Goal: Find contact information: Find contact information

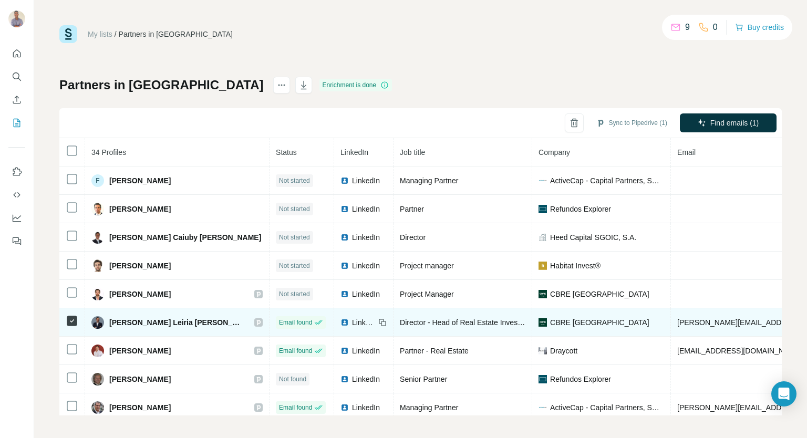
click at [352, 318] on span "LinkedIn" at bounding box center [363, 322] width 23 height 11
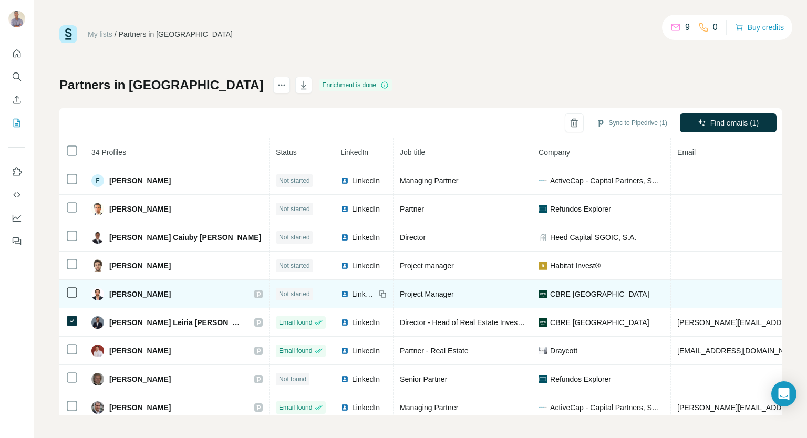
click at [352, 292] on span "LinkedIn" at bounding box center [363, 294] width 23 height 11
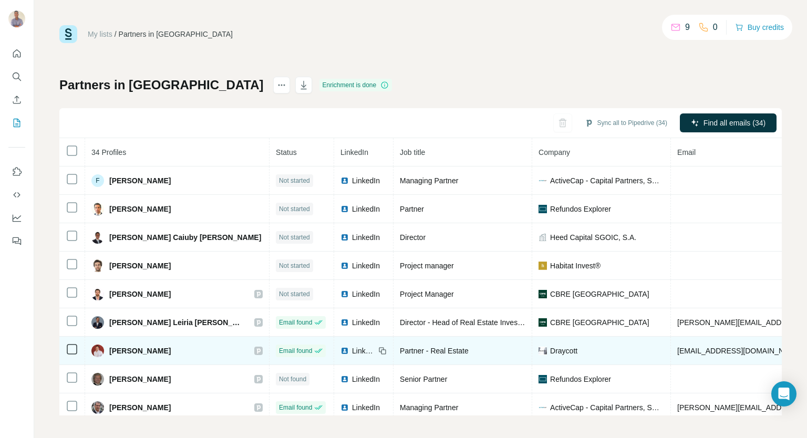
click at [352, 351] on span "LinkedIn" at bounding box center [363, 351] width 23 height 11
copy span "[PERSON_NAME]"
drag, startPoint x: 179, startPoint y: 346, endPoint x: 109, endPoint y: 349, distance: 69.9
click at [109, 349] on div "[PERSON_NAME]" at bounding box center [176, 350] width 171 height 13
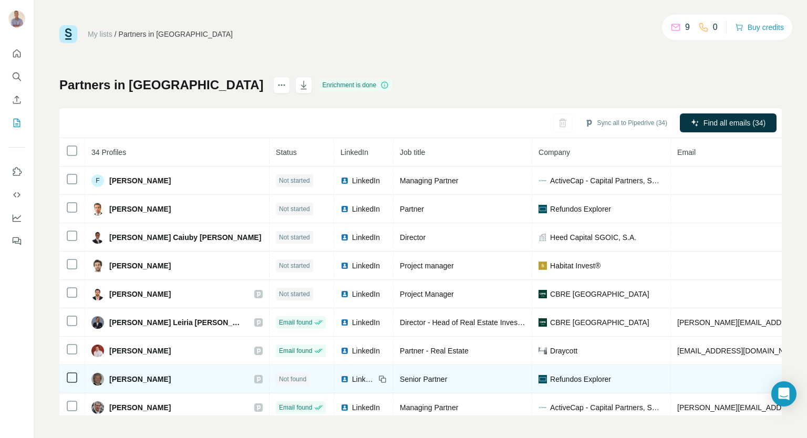
scroll to position [105, 0]
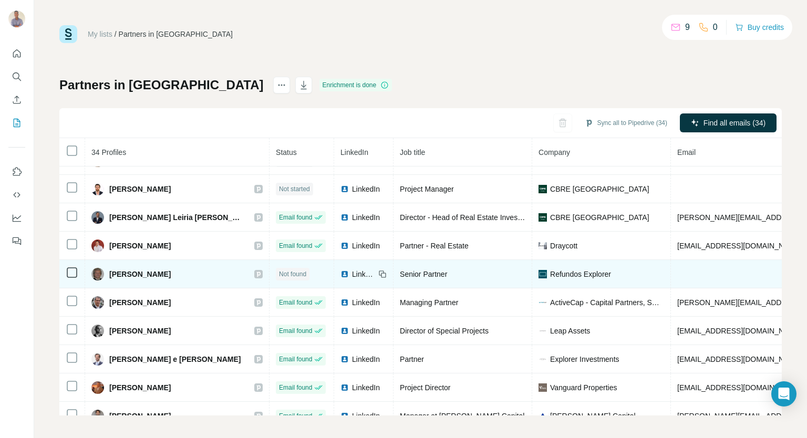
click at [340, 274] on img at bounding box center [344, 274] width 8 height 8
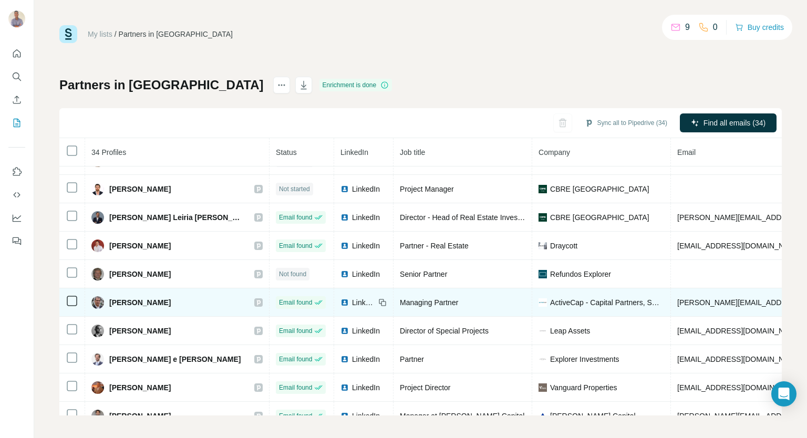
click at [352, 298] on span "LinkedIn" at bounding box center [363, 302] width 23 height 11
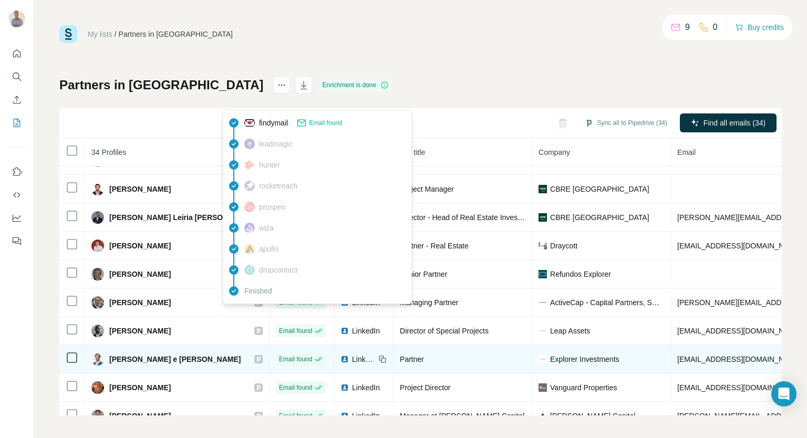
scroll to position [158, 0]
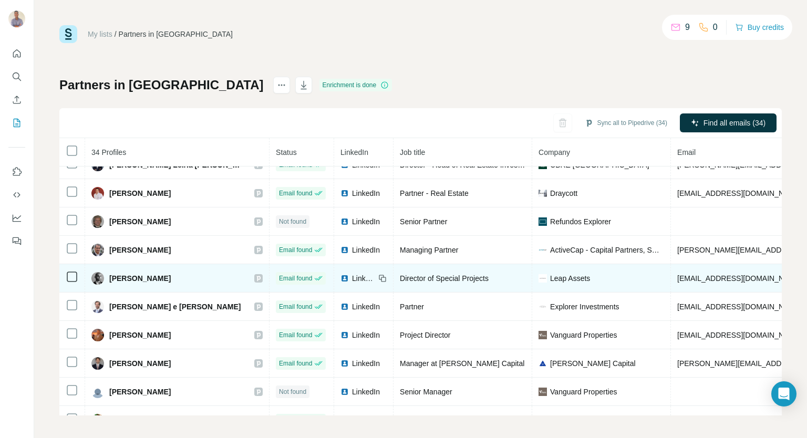
click at [352, 276] on span "LinkedIn" at bounding box center [363, 278] width 23 height 11
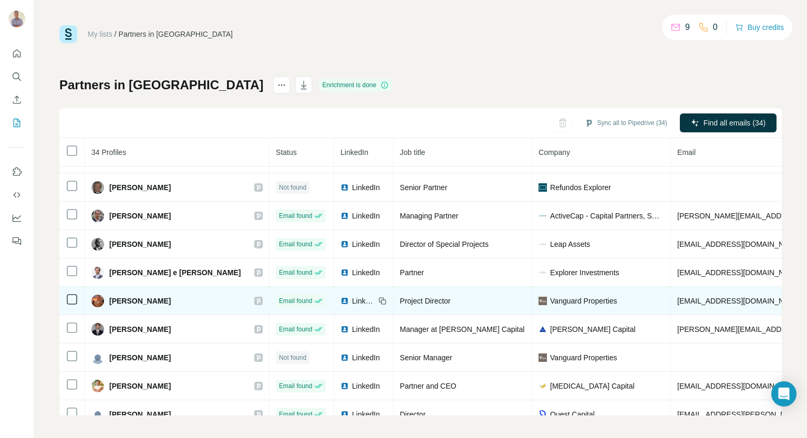
scroll to position [210, 0]
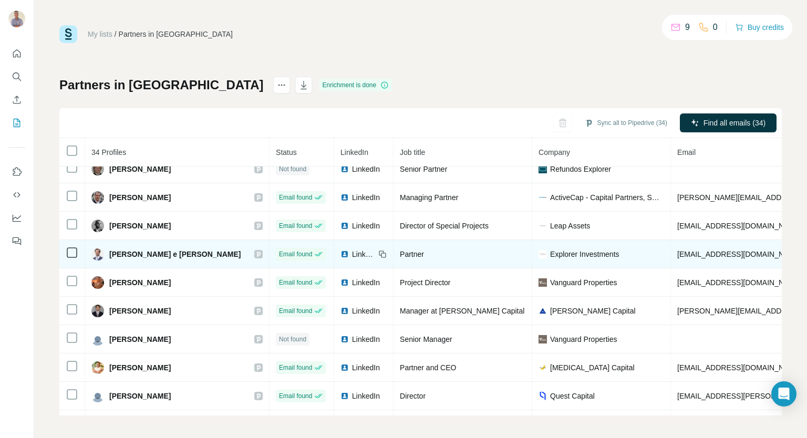
click at [352, 254] on span "LinkedIn" at bounding box center [363, 254] width 23 height 11
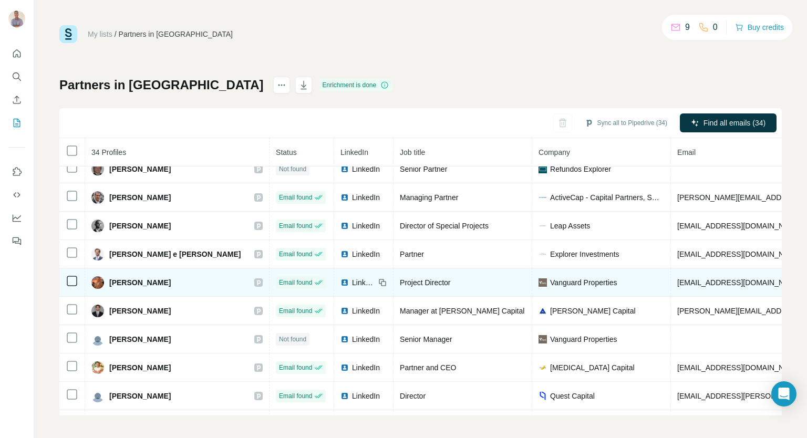
click at [352, 280] on span "LinkedIn" at bounding box center [363, 282] width 23 height 11
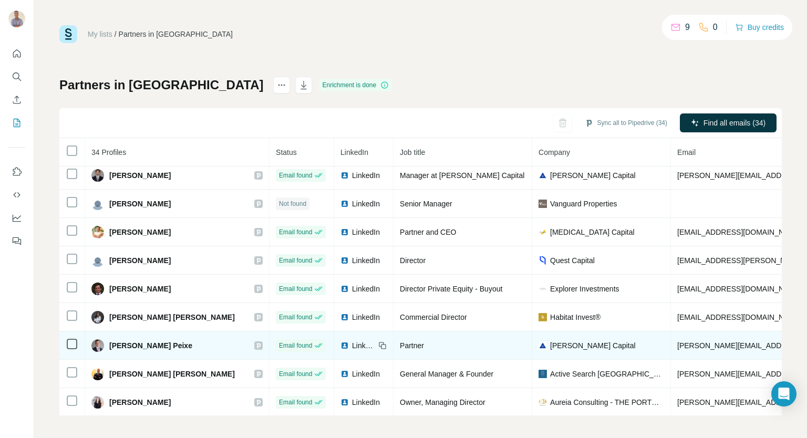
scroll to position [240, 0]
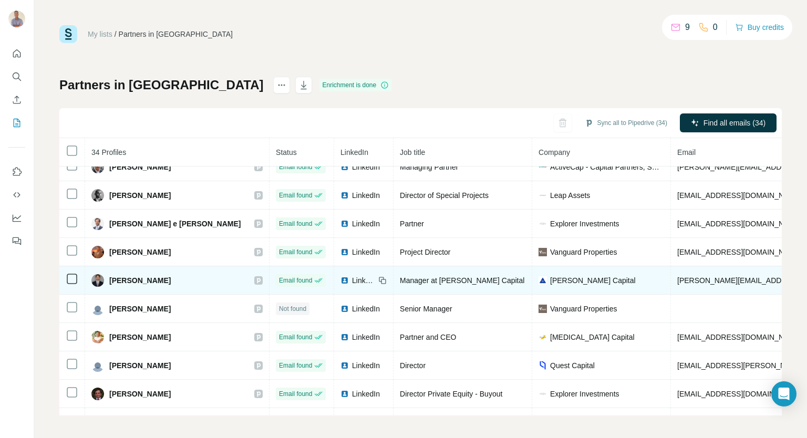
click at [352, 275] on span "LinkedIn" at bounding box center [363, 280] width 23 height 11
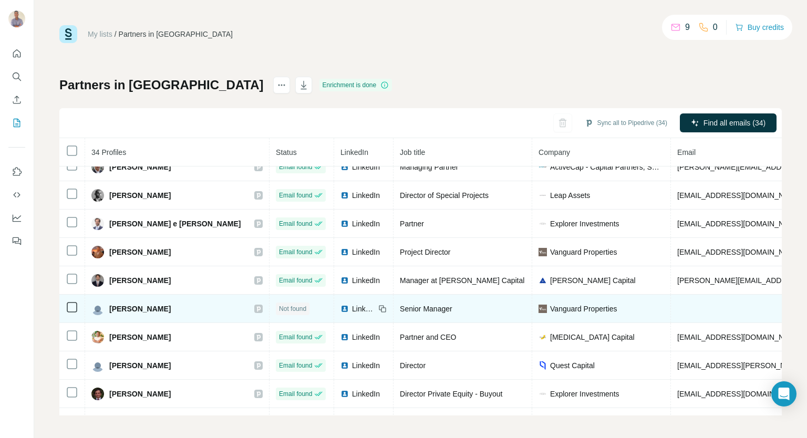
click at [352, 306] on span "LinkedIn" at bounding box center [363, 309] width 23 height 11
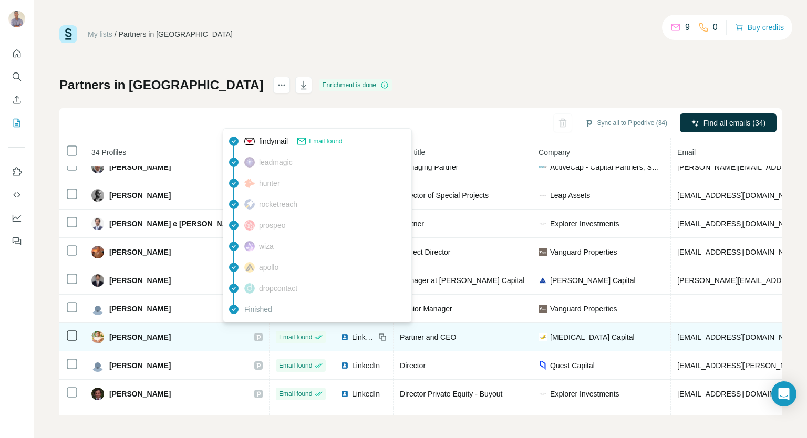
click at [352, 333] on span "LinkedIn" at bounding box center [363, 337] width 23 height 11
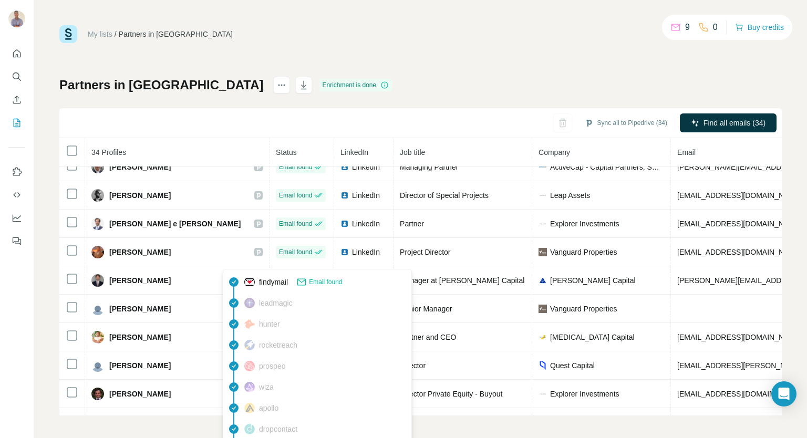
scroll to position [398, 0]
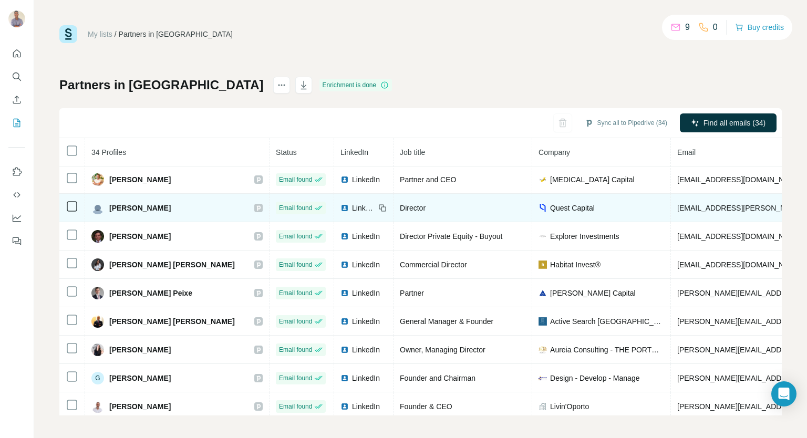
click at [352, 204] on span "LinkedIn" at bounding box center [363, 208] width 23 height 11
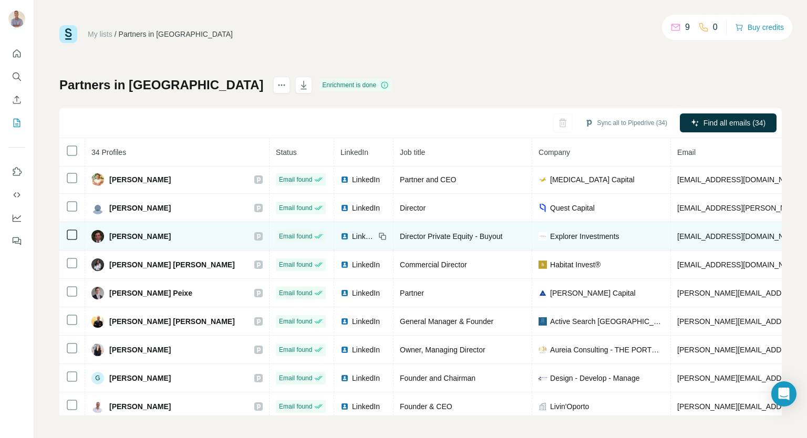
click at [352, 232] on span "LinkedIn" at bounding box center [363, 236] width 23 height 11
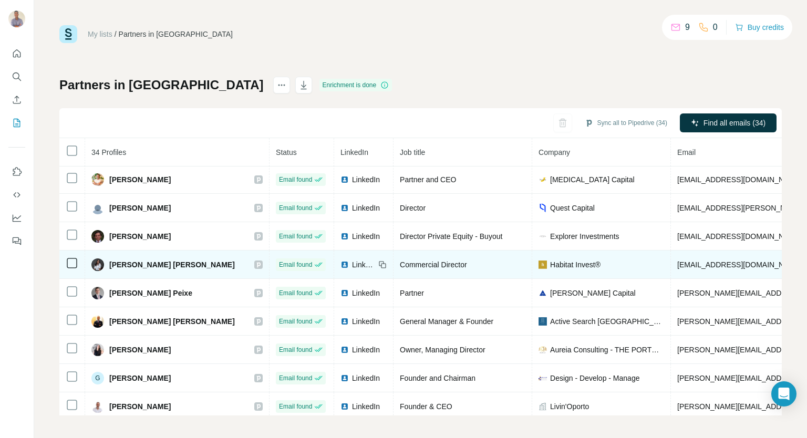
click at [352, 261] on span "LinkedIn" at bounding box center [363, 264] width 23 height 11
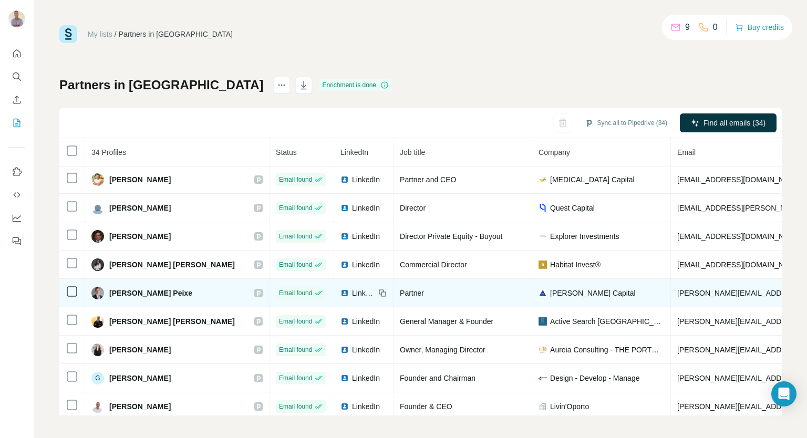
click at [352, 288] on span "LinkedIn" at bounding box center [363, 293] width 23 height 11
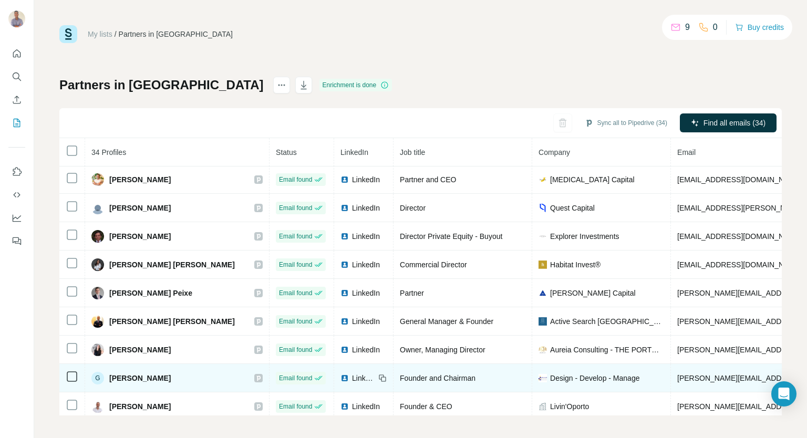
scroll to position [451, 0]
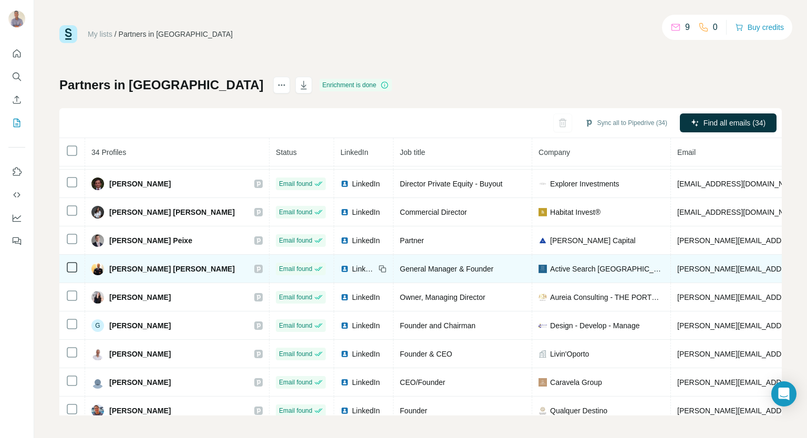
click at [352, 264] on span "LinkedIn" at bounding box center [363, 269] width 23 height 11
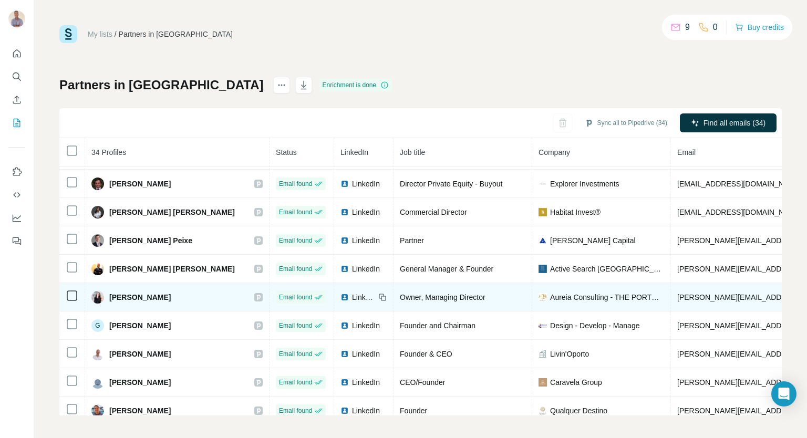
click at [352, 295] on span "LinkedIn" at bounding box center [363, 297] width 23 height 11
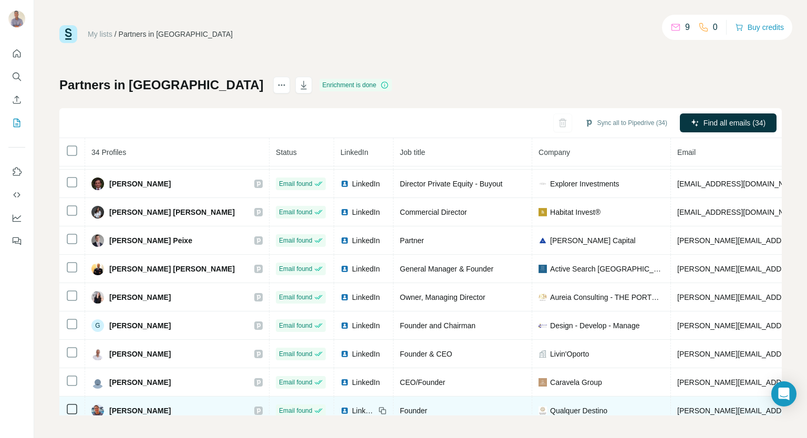
scroll to position [556, 0]
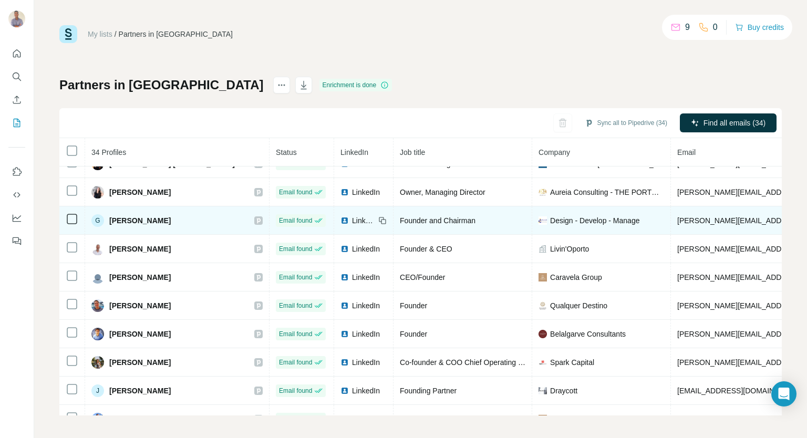
click at [352, 215] on span "LinkedIn" at bounding box center [363, 220] width 23 height 11
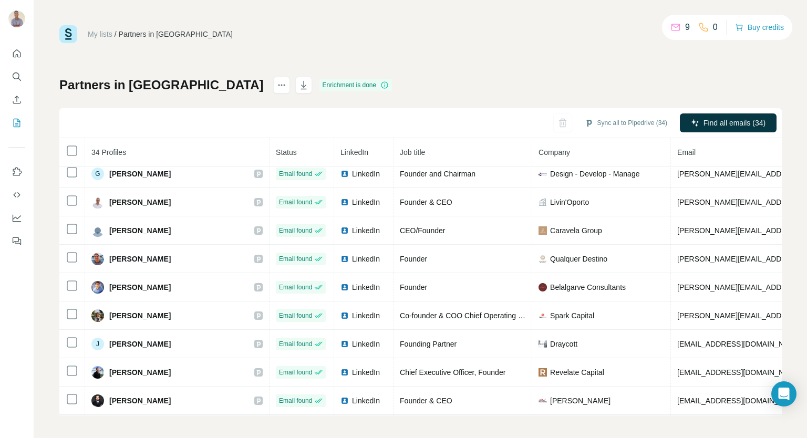
scroll to position [608, 0]
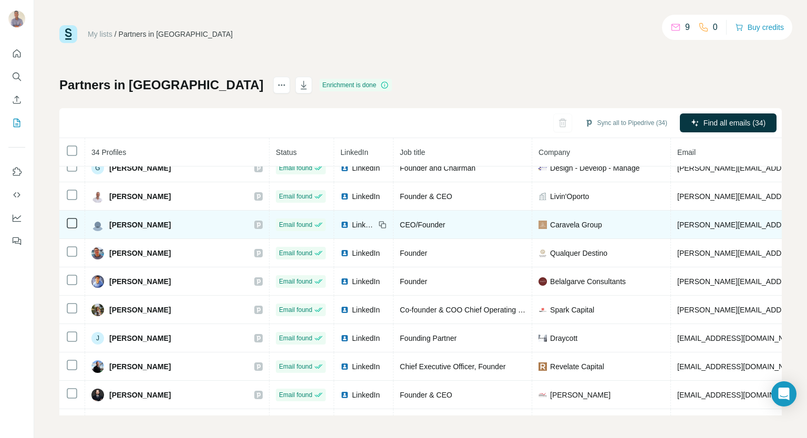
click at [352, 192] on span "LinkedIn" at bounding box center [366, 196] width 28 height 11
click at [352, 219] on span "LinkedIn" at bounding box center [363, 224] width 23 height 11
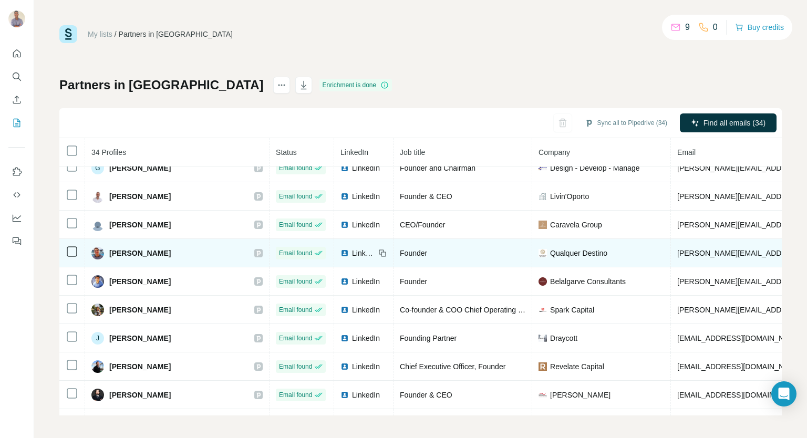
click at [340, 248] on div "LinkedIn" at bounding box center [357, 253] width 35 height 11
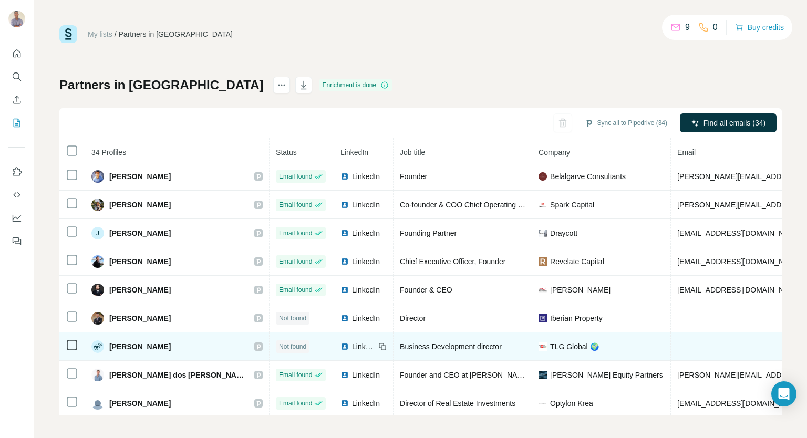
scroll to position [3, 0]
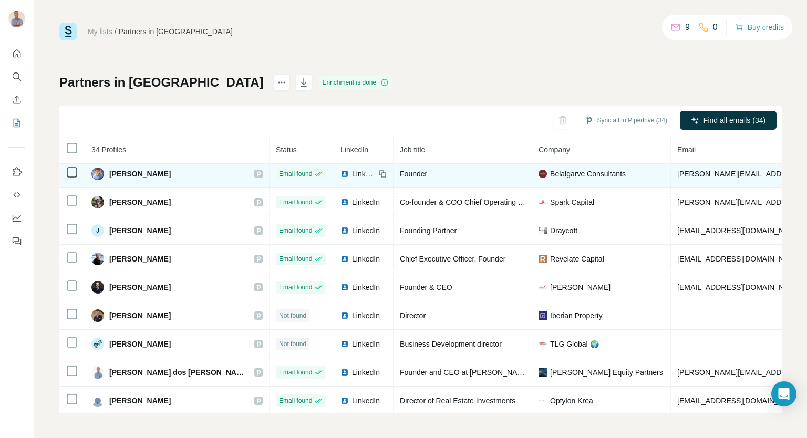
click at [352, 169] on span "LinkedIn" at bounding box center [363, 174] width 23 height 11
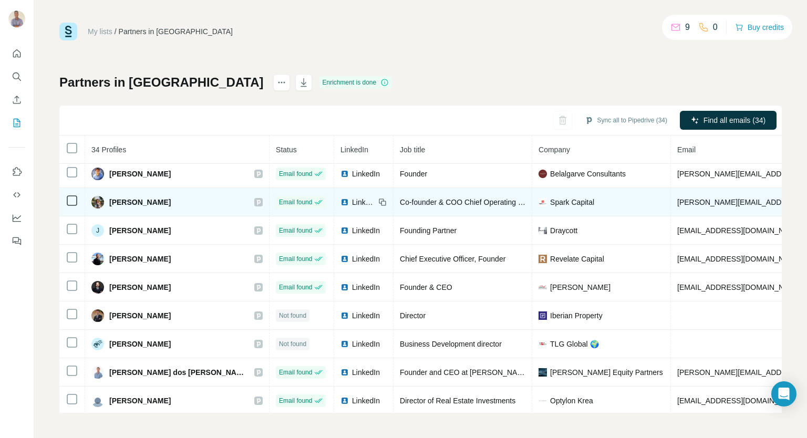
click at [352, 197] on span "LinkedIn" at bounding box center [363, 202] width 23 height 11
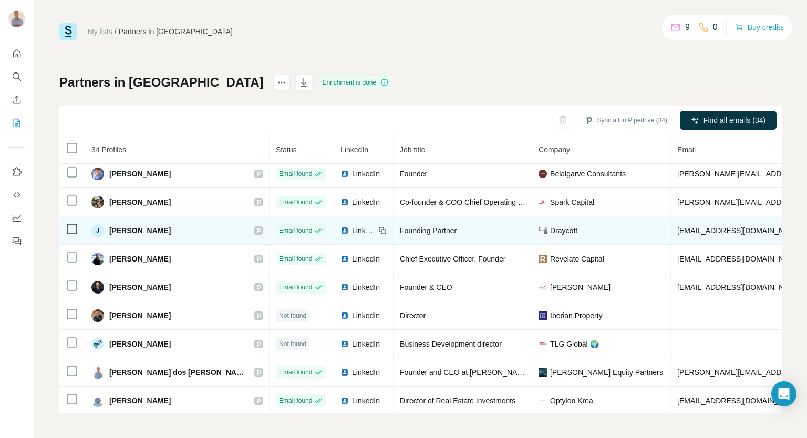
click at [352, 225] on span "LinkedIn" at bounding box center [363, 230] width 23 height 11
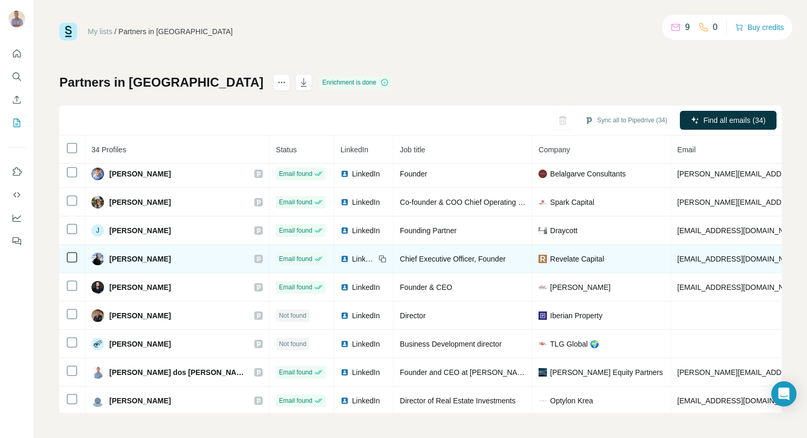
click at [352, 254] on span "LinkedIn" at bounding box center [363, 259] width 23 height 11
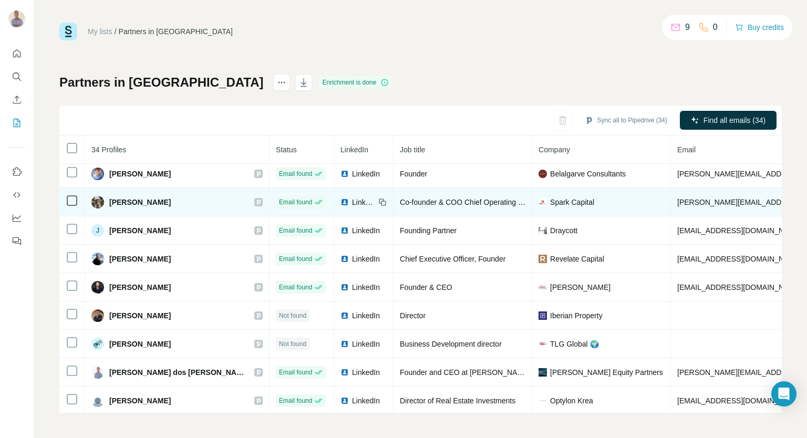
click at [352, 170] on span "LinkedIn" at bounding box center [366, 174] width 28 height 11
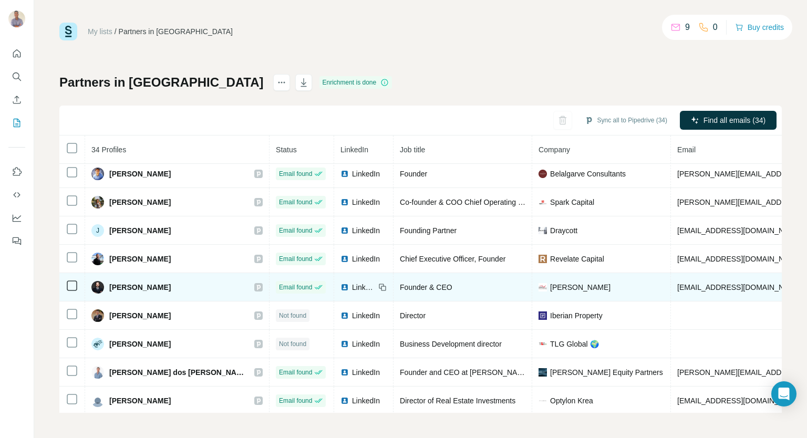
click at [352, 282] on span "LinkedIn" at bounding box center [363, 287] width 23 height 11
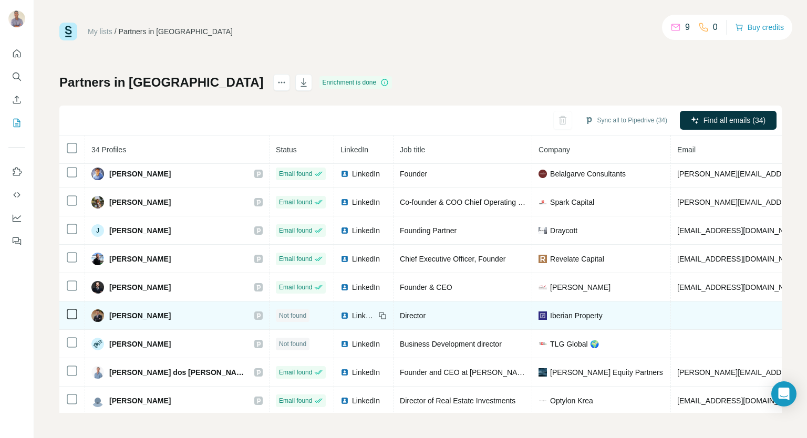
click at [352, 310] on span "LinkedIn" at bounding box center [363, 315] width 23 height 11
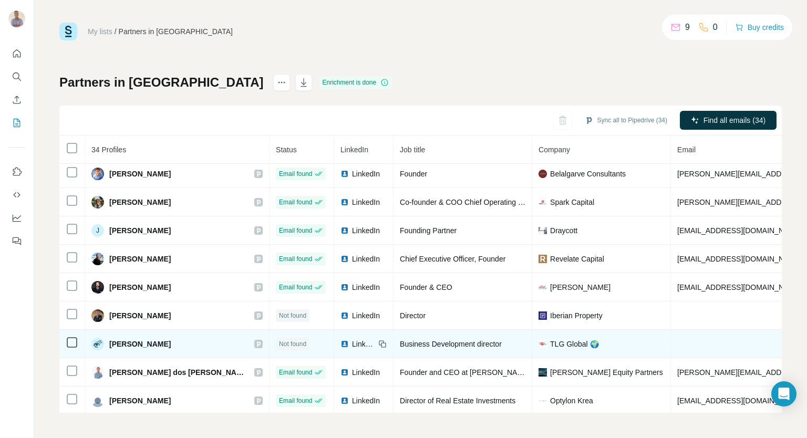
click at [352, 339] on span "LinkedIn" at bounding box center [363, 344] width 23 height 11
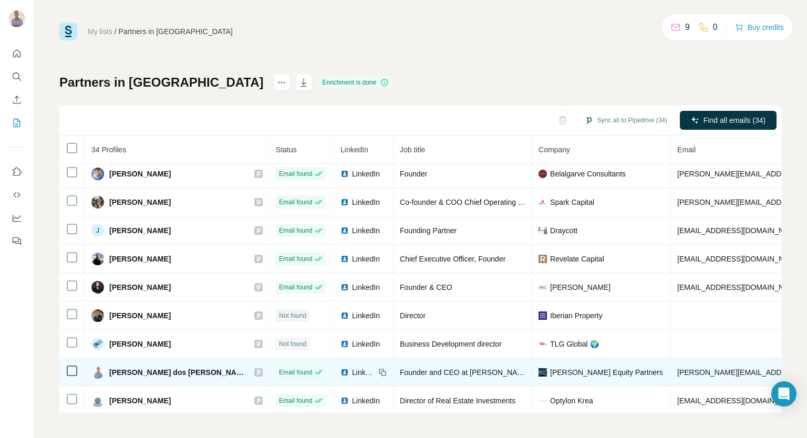
click at [352, 367] on span "LinkedIn" at bounding box center [363, 372] width 23 height 11
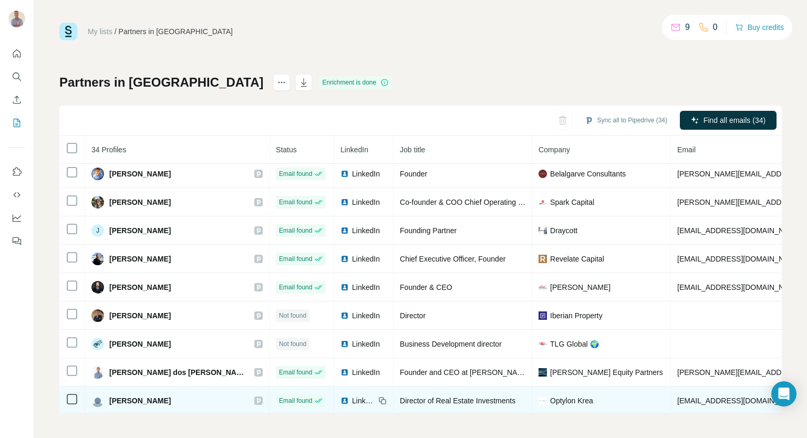
click at [352, 395] on span "LinkedIn" at bounding box center [363, 400] width 23 height 11
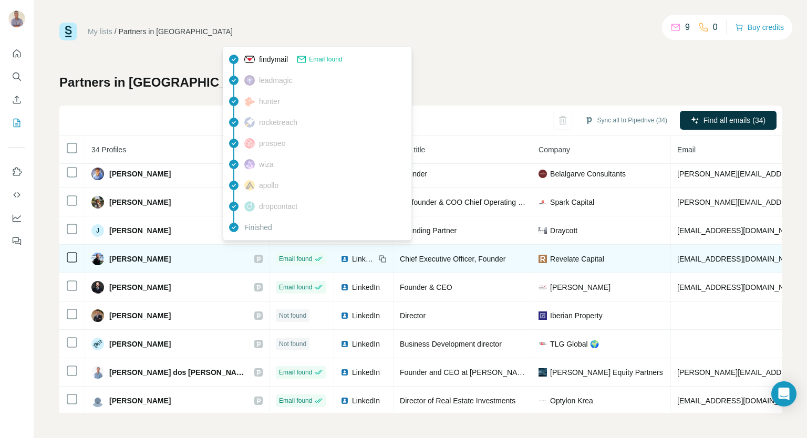
click at [279, 254] on span "Email found" at bounding box center [295, 258] width 33 height 9
click at [352, 254] on span "LinkedIn" at bounding box center [363, 259] width 23 height 11
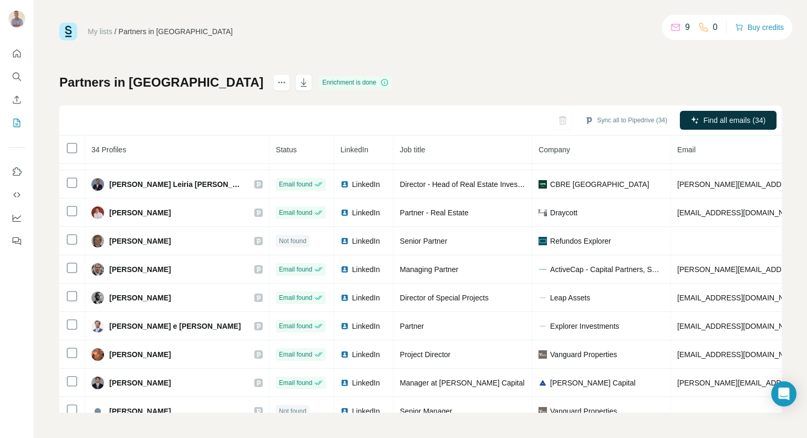
scroll to position [0, 0]
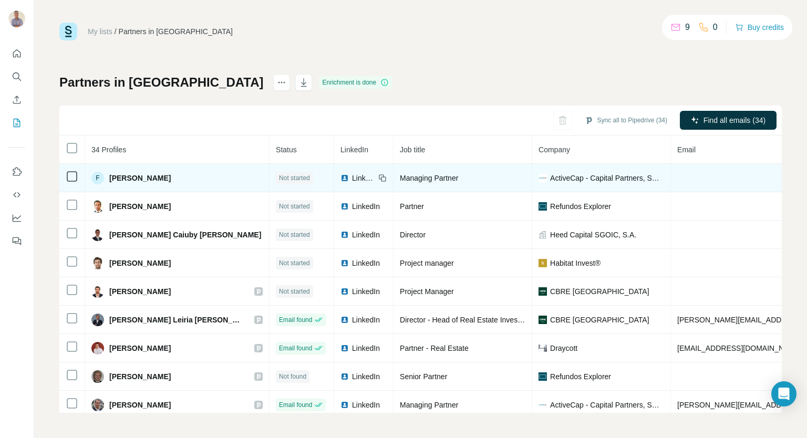
click at [340, 174] on img at bounding box center [344, 178] width 8 height 8
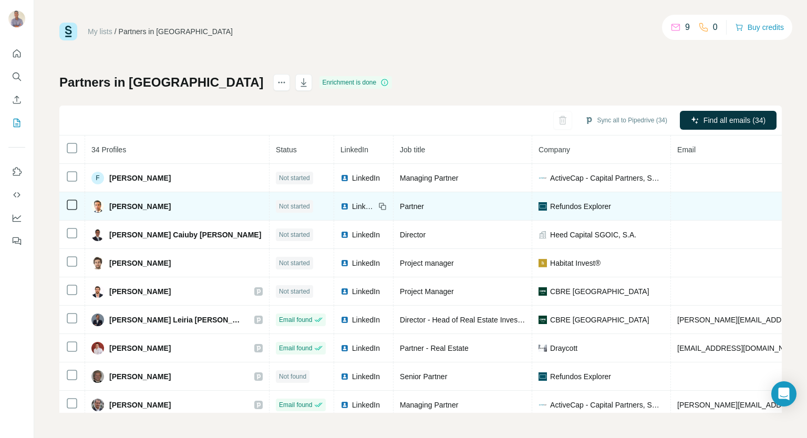
click at [352, 203] on span "LinkedIn" at bounding box center [363, 206] width 23 height 11
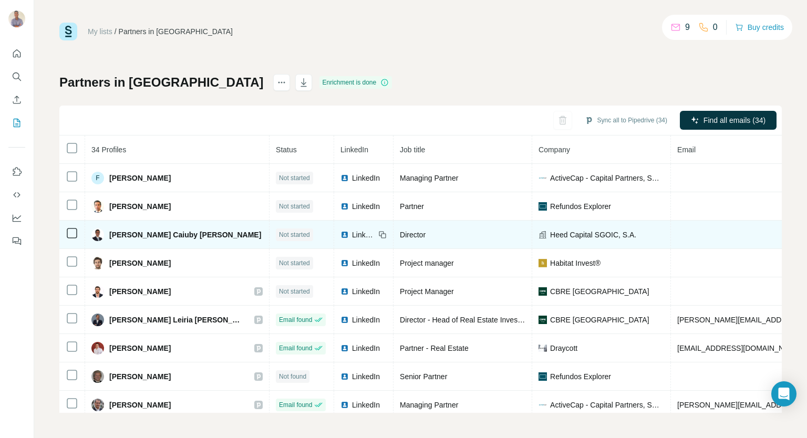
click at [352, 233] on span "LinkedIn" at bounding box center [363, 234] width 23 height 11
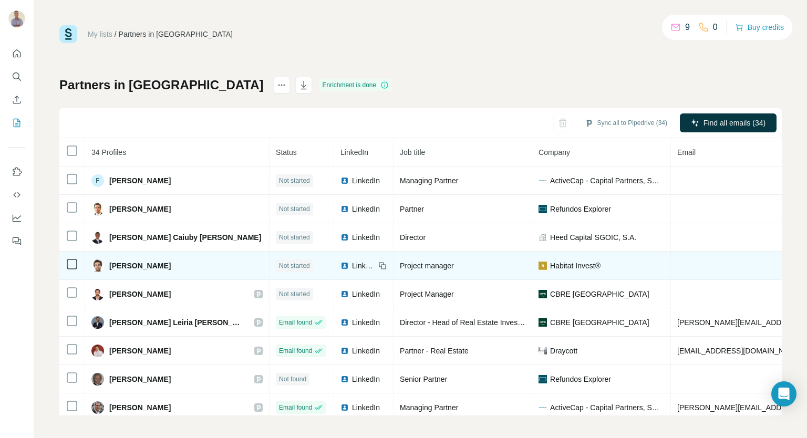
click at [352, 266] on span "LinkedIn" at bounding box center [363, 265] width 23 height 11
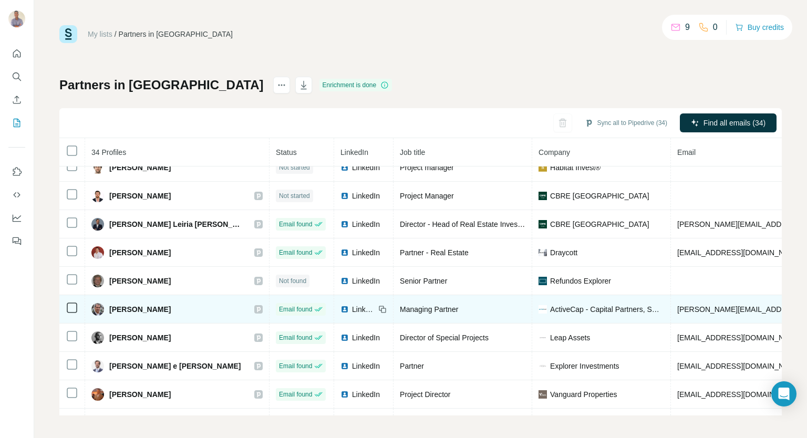
scroll to position [105, 0]
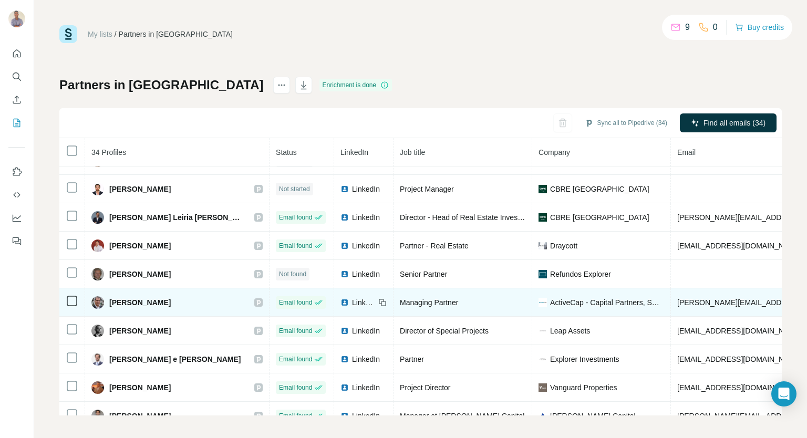
click at [352, 301] on span "LinkedIn" at bounding box center [363, 302] width 23 height 11
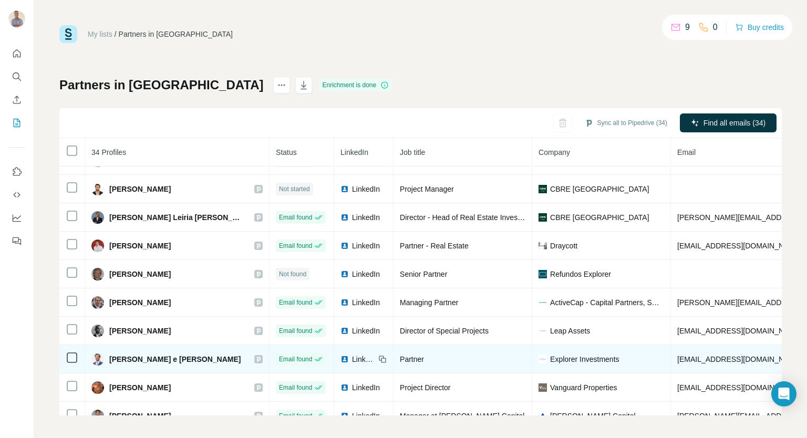
click at [352, 358] on span "LinkedIn" at bounding box center [363, 359] width 23 height 11
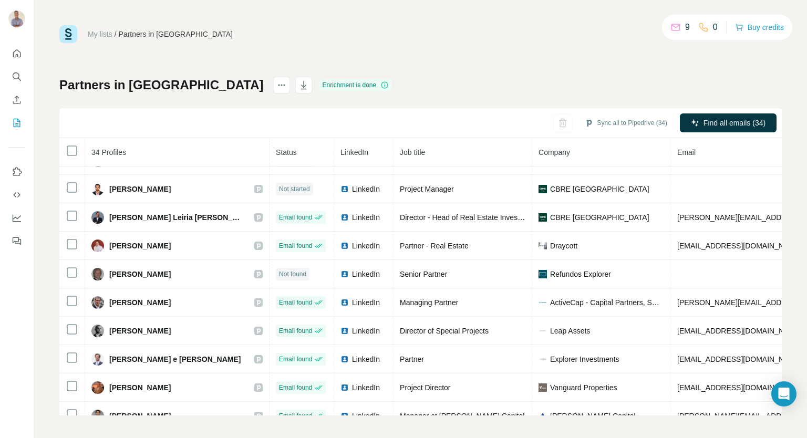
click at [205, 11] on div "My lists / Partners in [GEOGRAPHIC_DATA] 9 0 Buy credits Partners in [GEOGRAPHI…" at bounding box center [420, 219] width 772 height 438
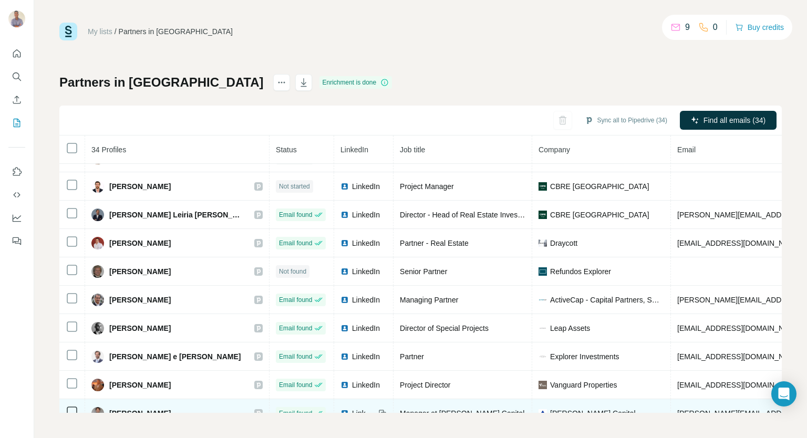
scroll to position [158, 0]
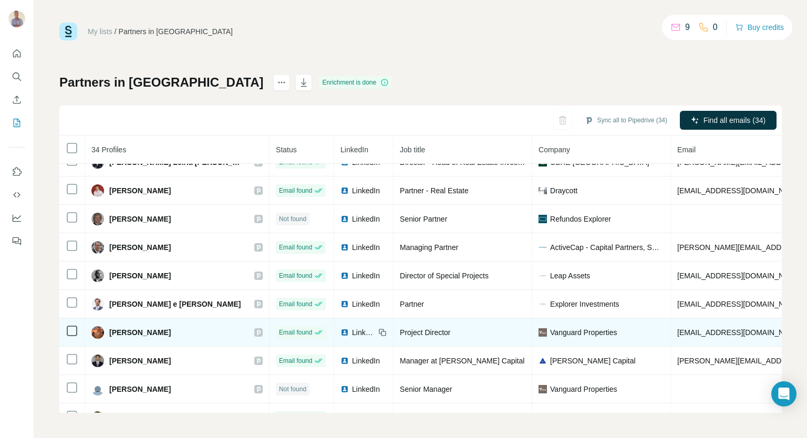
click at [352, 331] on span "LinkedIn" at bounding box center [363, 332] width 23 height 11
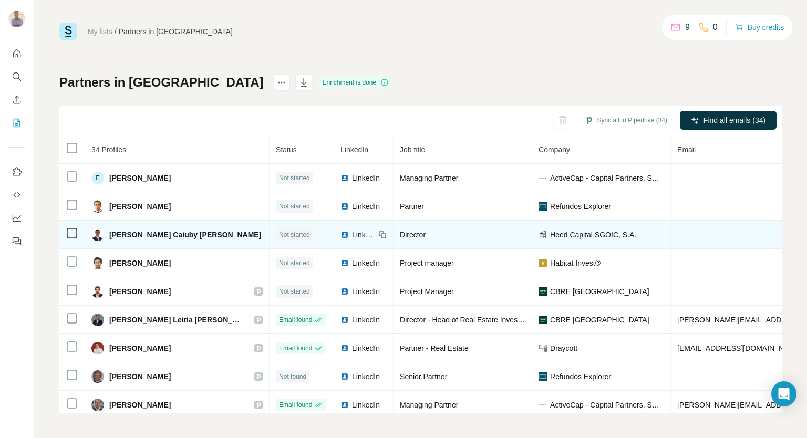
scroll to position [0, 0]
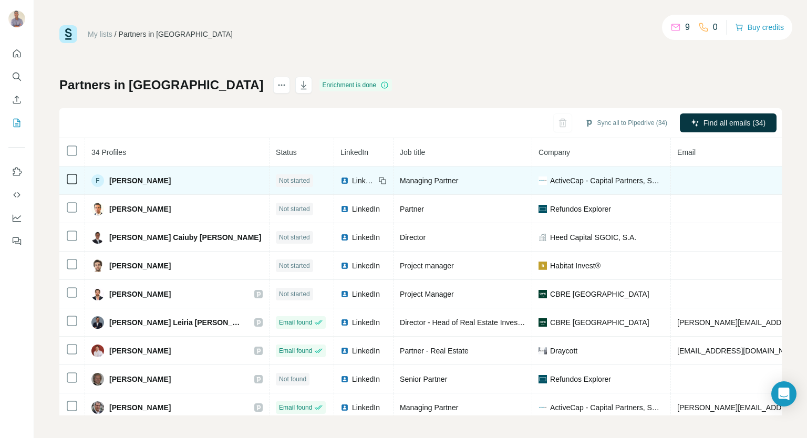
click at [352, 177] on span "LinkedIn" at bounding box center [363, 180] width 23 height 11
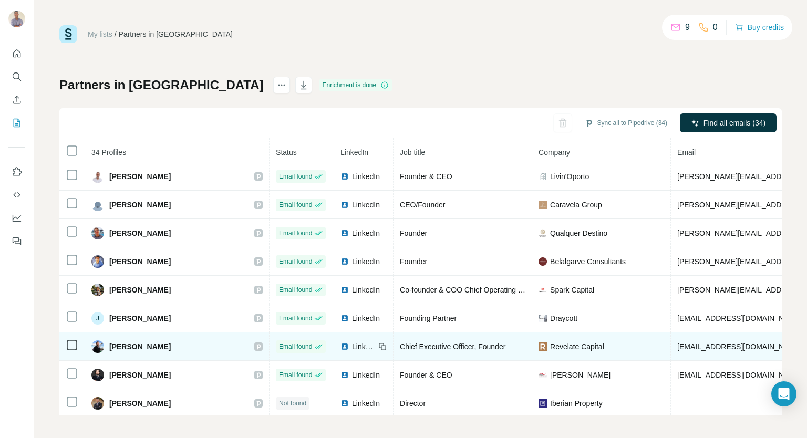
scroll to position [630, 0]
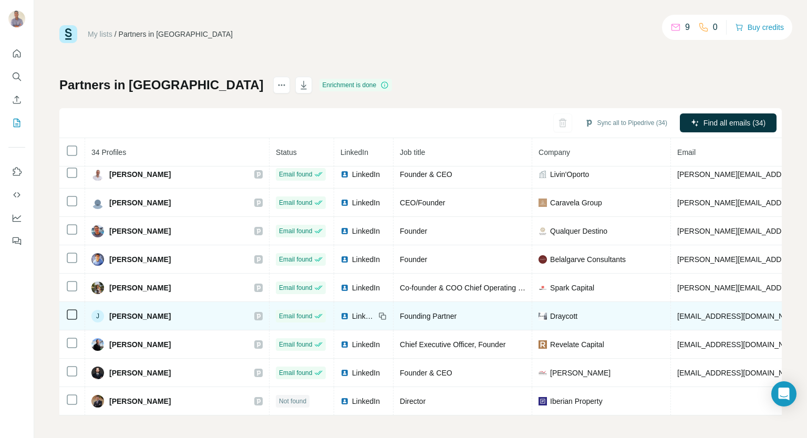
click at [352, 314] on span "LinkedIn" at bounding box center [363, 316] width 23 height 11
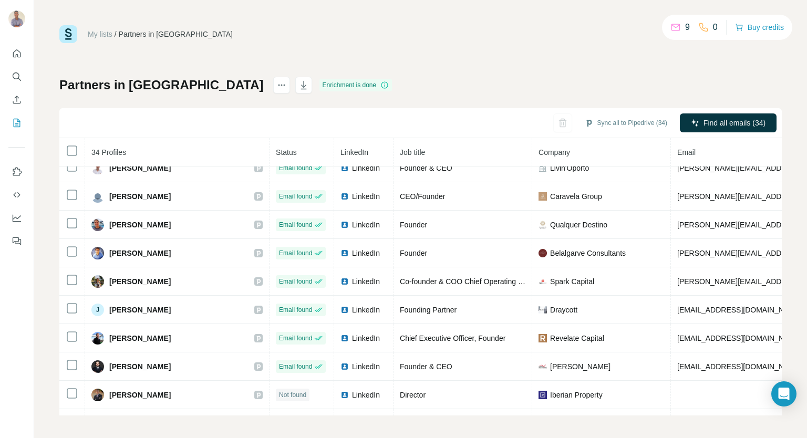
scroll to position [398, 0]
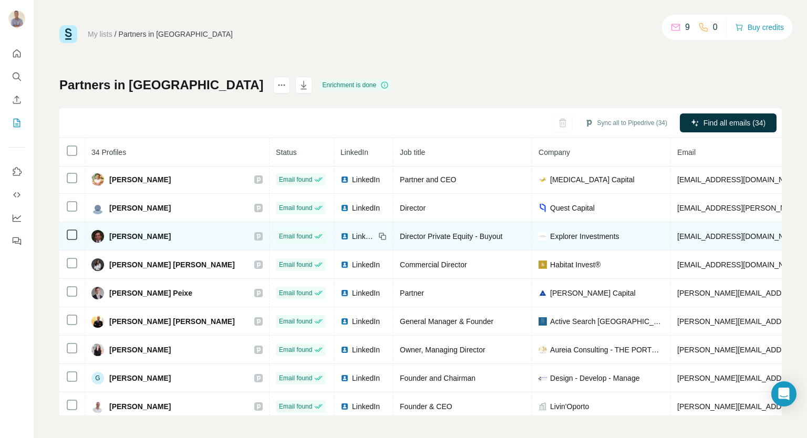
click at [340, 233] on div "LinkedIn" at bounding box center [357, 236] width 35 height 11
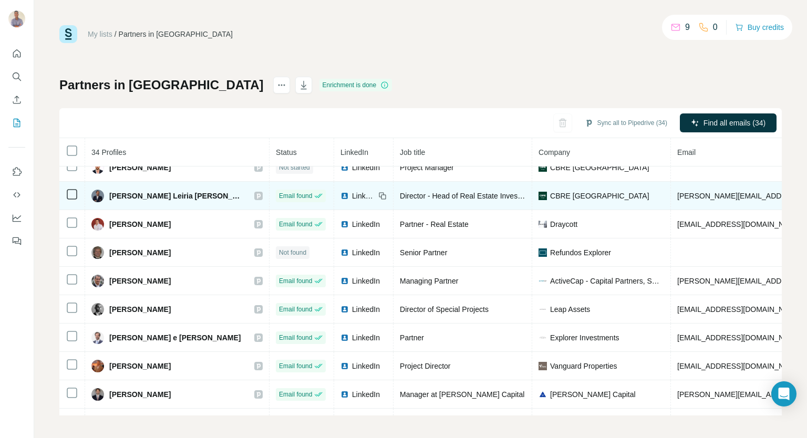
scroll to position [0, 0]
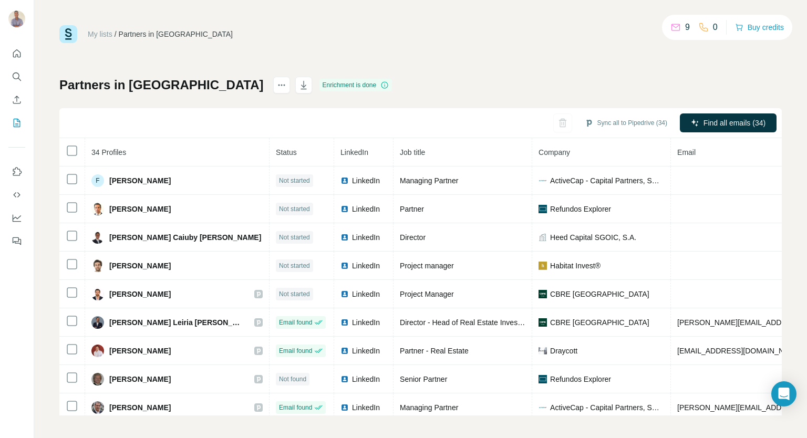
click at [107, 148] on span "34 Profiles" at bounding box center [108, 152] width 35 height 8
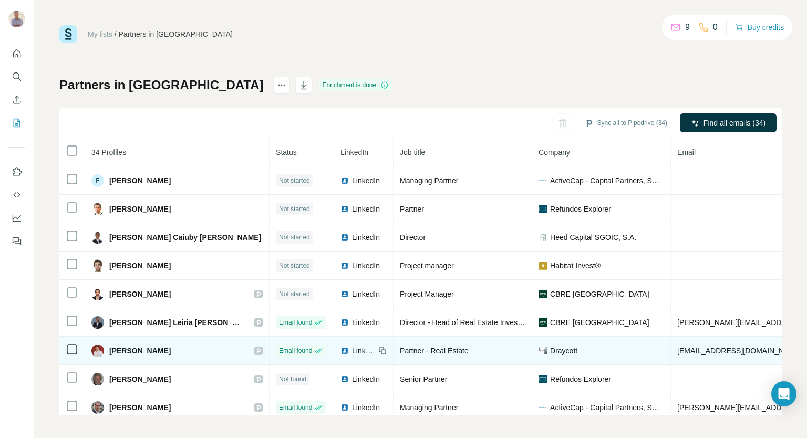
scroll to position [53, 0]
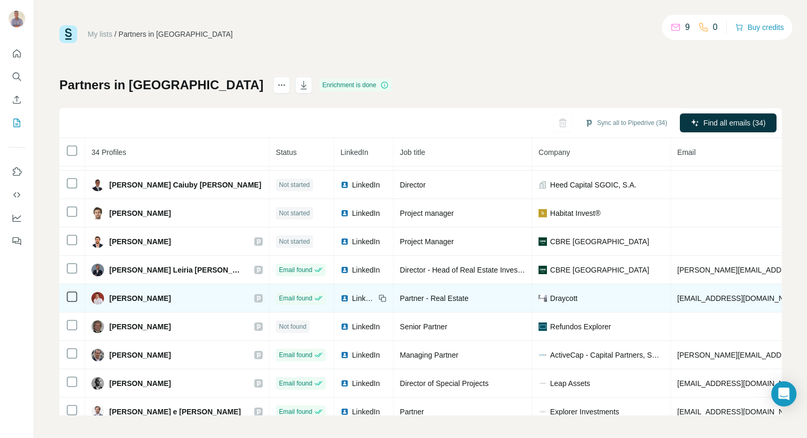
click at [352, 297] on span "LinkedIn" at bounding box center [363, 298] width 23 height 11
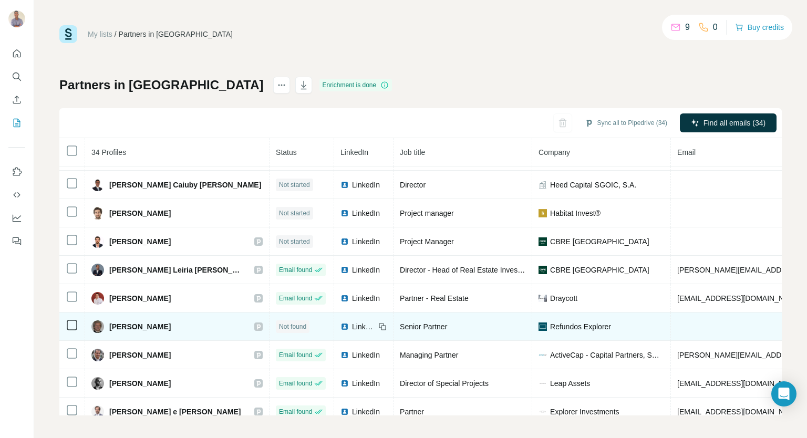
click at [352, 325] on span "LinkedIn" at bounding box center [363, 326] width 23 height 11
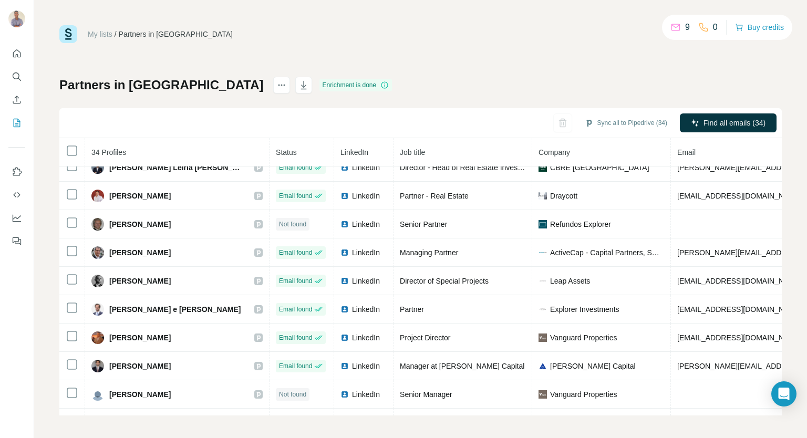
scroll to position [158, 0]
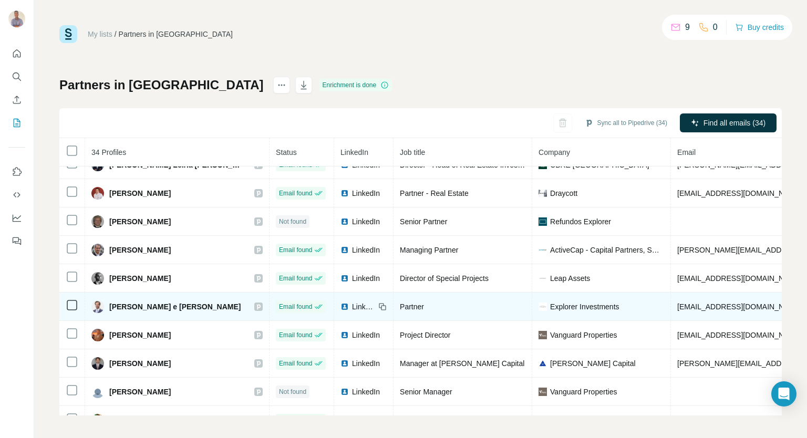
click at [352, 302] on span "LinkedIn" at bounding box center [363, 306] width 23 height 11
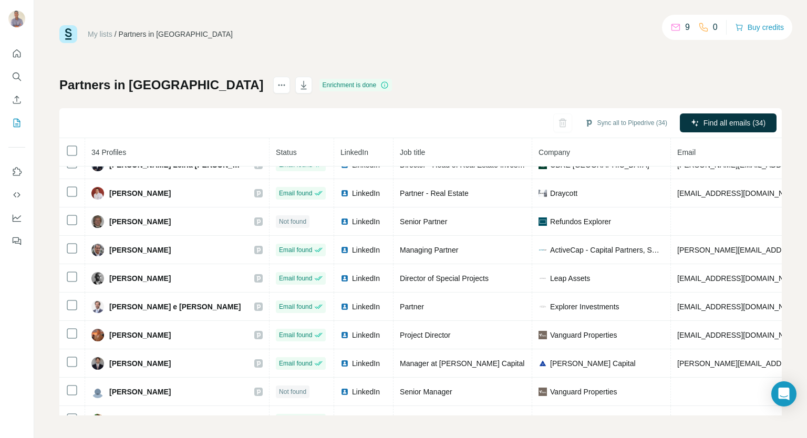
scroll to position [105, 0]
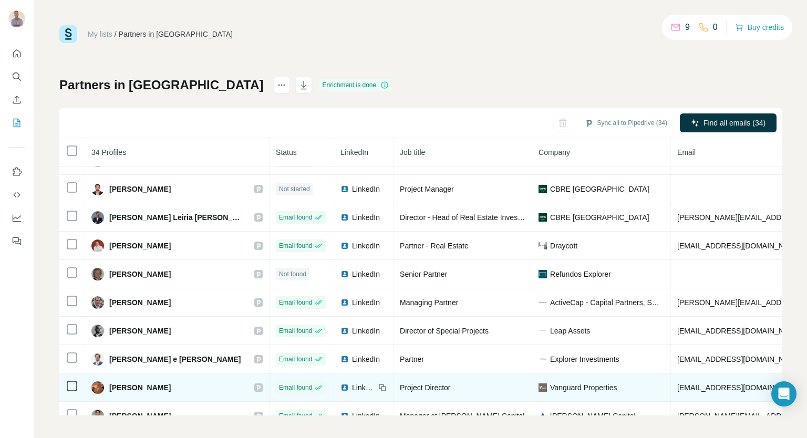
click at [352, 386] on span "LinkedIn" at bounding box center [363, 387] width 23 height 11
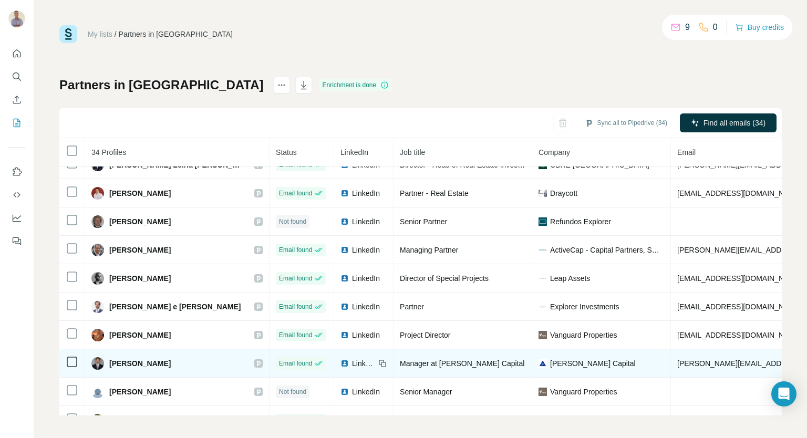
scroll to position [210, 0]
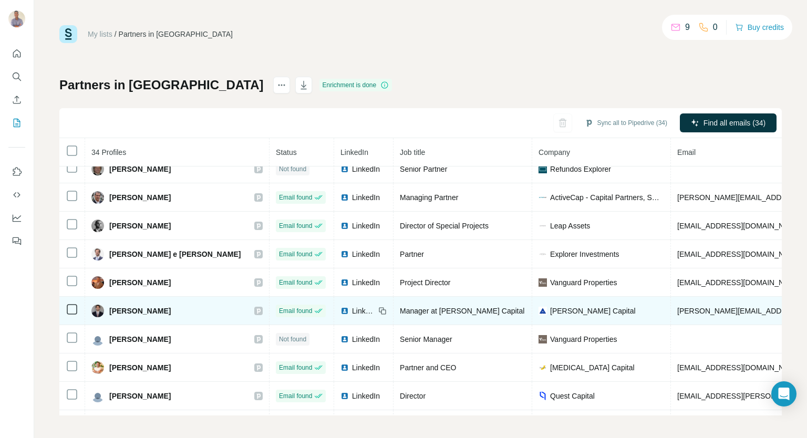
click at [352, 310] on span "LinkedIn" at bounding box center [363, 311] width 23 height 11
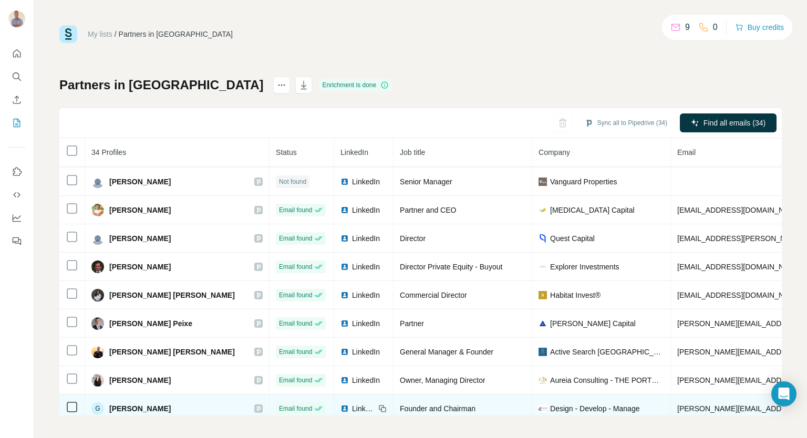
scroll to position [473, 0]
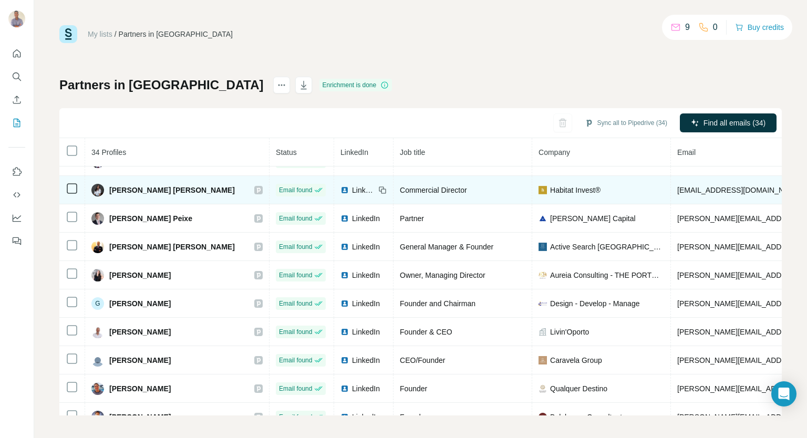
click at [352, 185] on span "LinkedIn" at bounding box center [363, 190] width 23 height 11
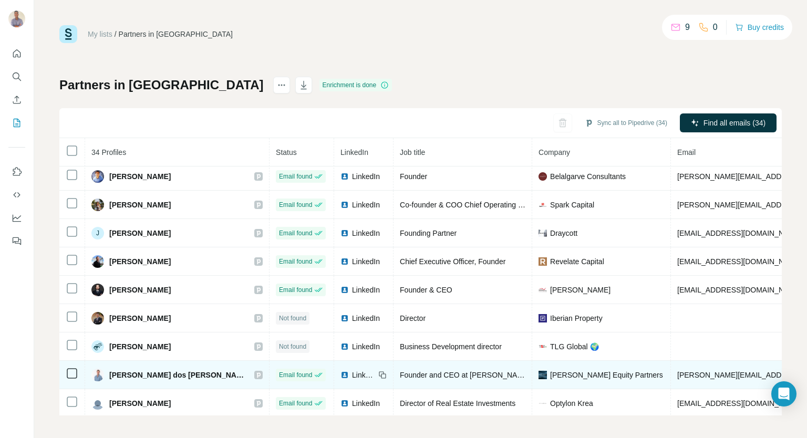
scroll to position [3, 0]
